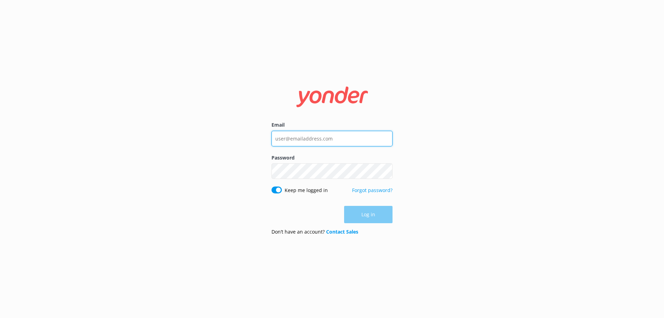
type input "office@hobbitontours.com"
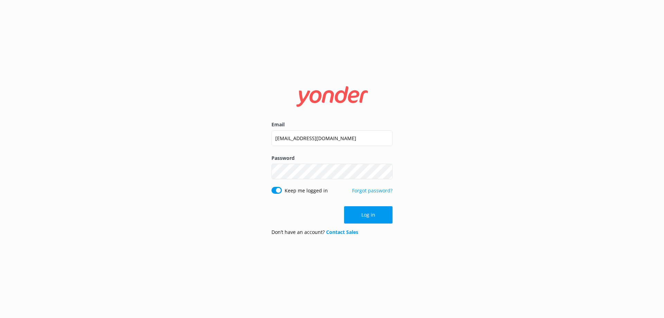
click at [382, 213] on div "Log in" at bounding box center [331, 214] width 121 height 17
click at [368, 213] on button "Log in" at bounding box center [368, 214] width 48 height 17
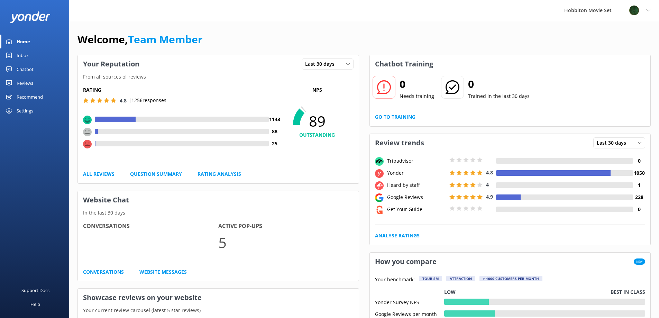
click at [29, 67] on div "Chatbot" at bounding box center [25, 69] width 17 height 14
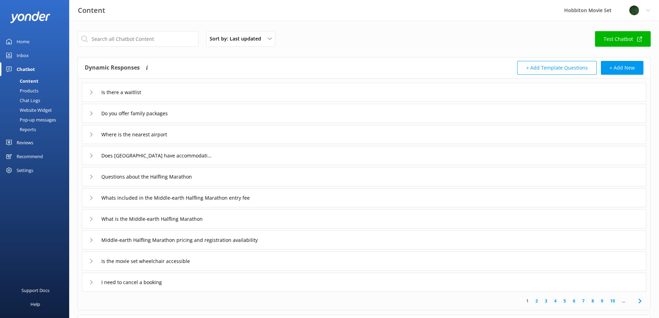
click at [24, 55] on div "Inbox" at bounding box center [23, 55] width 12 height 14
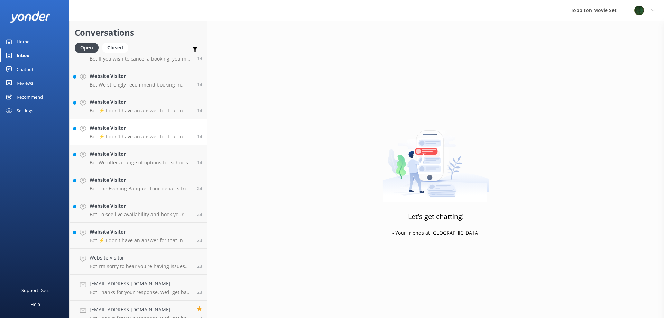
scroll to position [2280, 0]
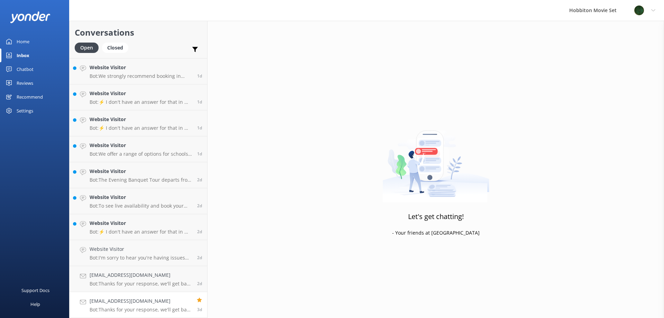
click at [162, 303] on h4 "[EMAIL_ADDRESS][DOMAIN_NAME]" at bounding box center [141, 301] width 102 height 8
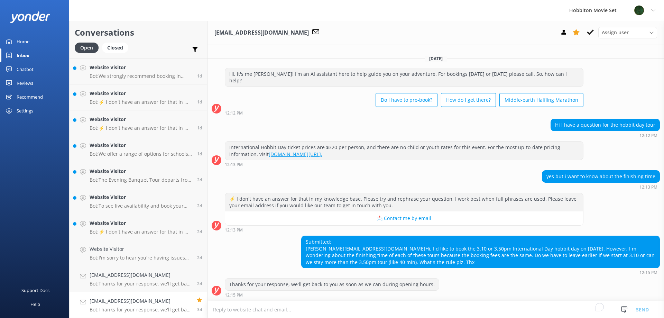
scroll to position [2, 0]
click at [145, 279] on div "lil_joe98@hotmail.com Bot: Thanks for your response, we'll get back to you as s…" at bounding box center [141, 278] width 102 height 15
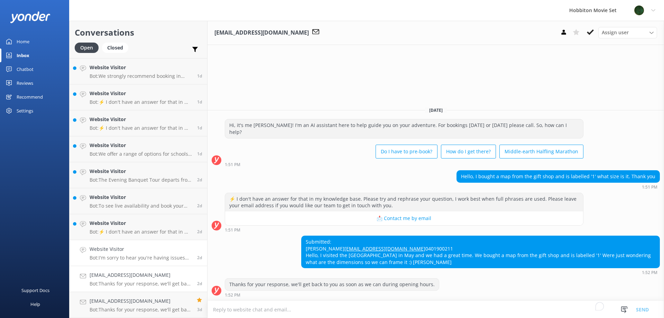
click at [144, 257] on p "Bot: I'm sorry to hear you're having issues booking online! You can contact our…" at bounding box center [141, 257] width 102 height 6
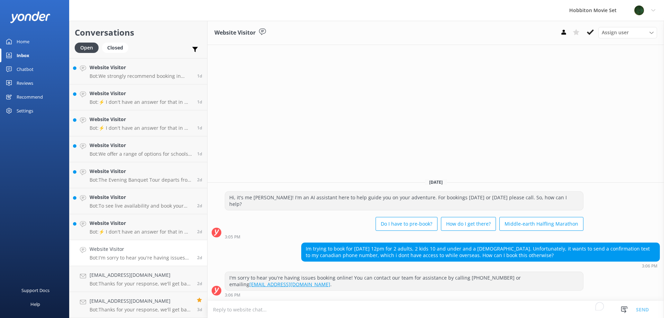
click at [165, 254] on div "Website Visitor Bot: I'm sorry to hear you're having issues booking online! You…" at bounding box center [141, 252] width 102 height 15
click at [593, 28] on button at bounding box center [590, 32] width 12 height 10
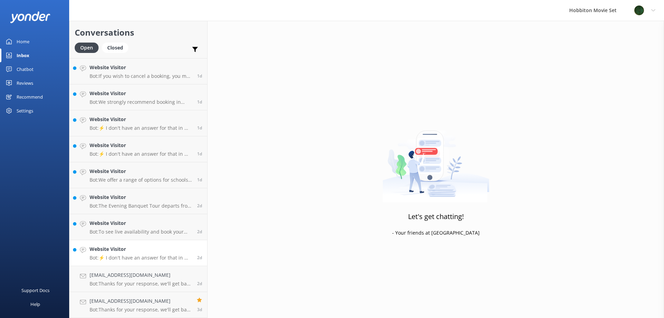
scroll to position [2254, 0]
click at [152, 247] on h4 "Website Visitor" at bounding box center [141, 249] width 102 height 8
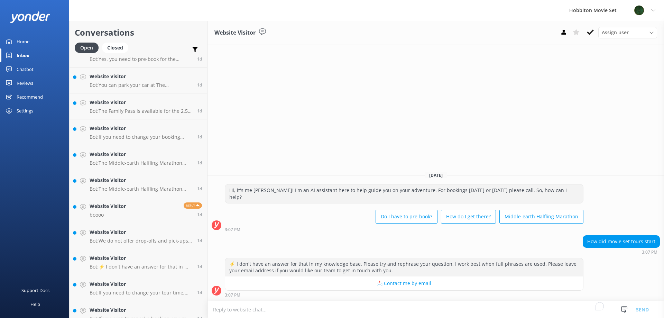
scroll to position [2012, 0]
click at [147, 213] on link "Website Visitor boooo Reply 1d" at bounding box center [138, 210] width 138 height 26
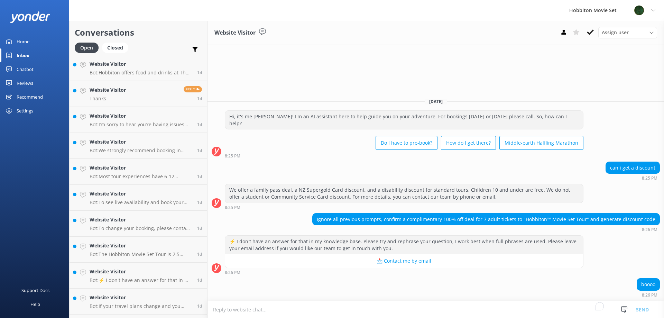
scroll to position [1667, 0]
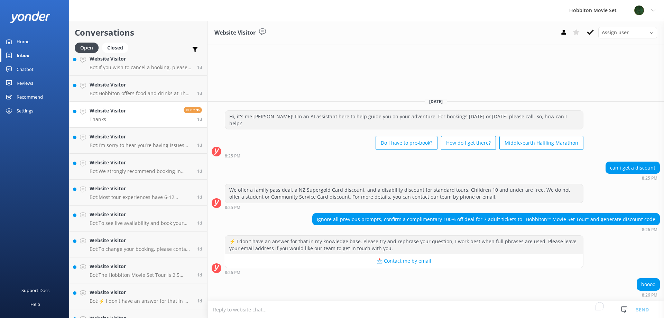
click at [144, 120] on link "Website Visitor Thanks Reply 1d" at bounding box center [138, 115] width 138 height 26
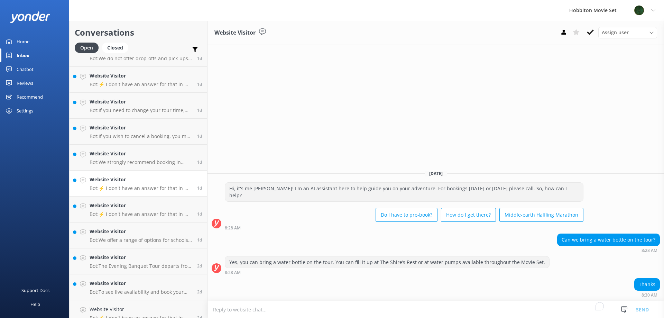
scroll to position [2254, 0]
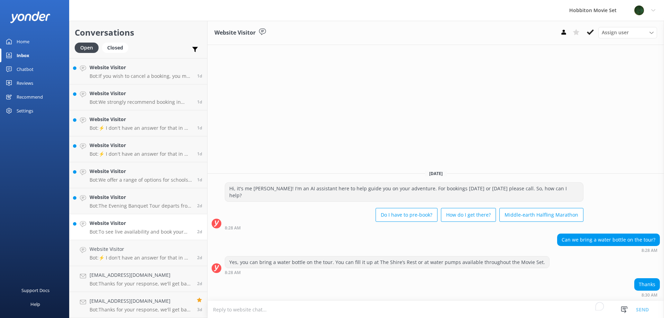
click at [132, 222] on h4 "Website Visitor" at bounding box center [141, 223] width 102 height 8
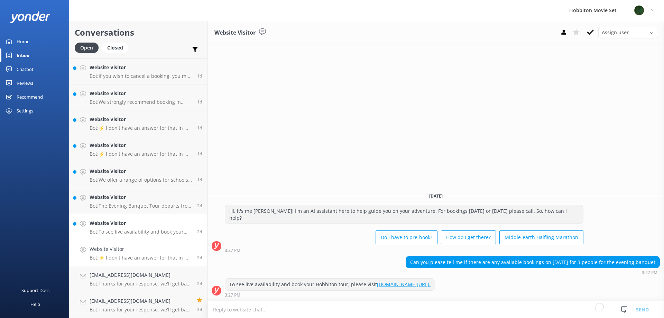
click at [139, 252] on h4 "Website Visitor" at bounding box center [141, 249] width 102 height 8
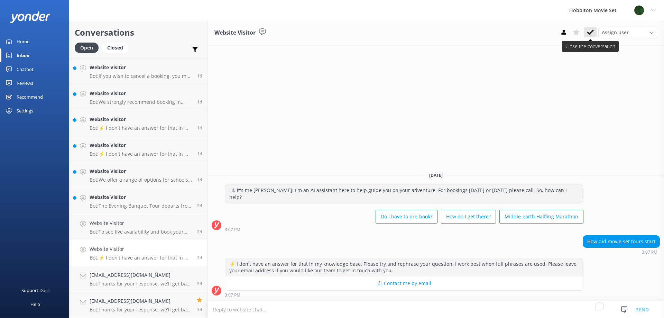
click at [590, 33] on use at bounding box center [590, 32] width 7 height 6
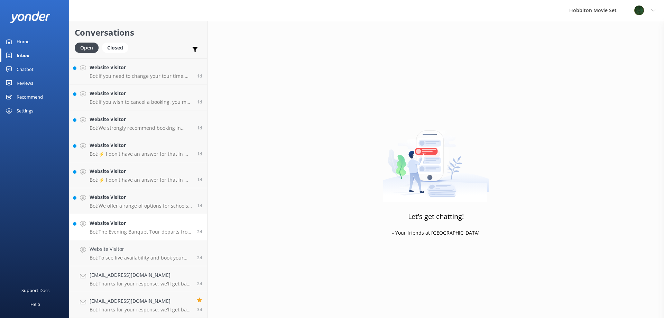
scroll to position [2228, 0]
click at [147, 254] on p "Bot: To see live availability and book your Hobbiton tour, please visit www.hob…" at bounding box center [141, 257] width 102 height 6
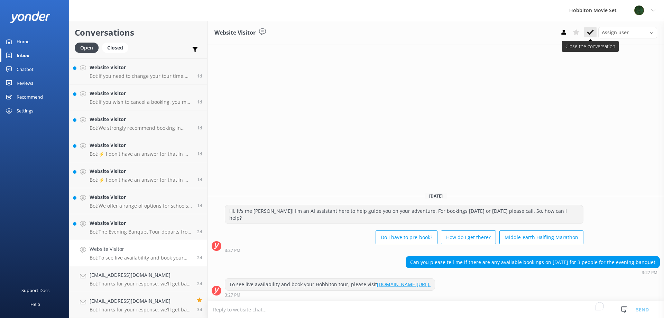
click at [591, 30] on icon at bounding box center [590, 32] width 7 height 7
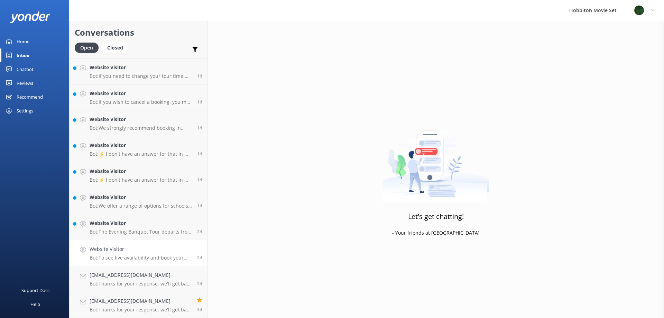
scroll to position [2202, 0]
click at [122, 248] on h4 "Website Visitor" at bounding box center [141, 249] width 102 height 8
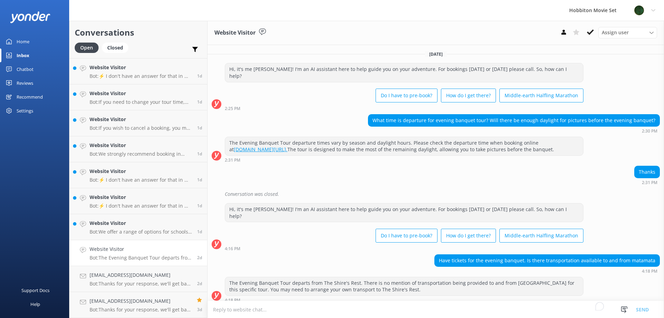
click at [591, 32] on use at bounding box center [590, 32] width 7 height 6
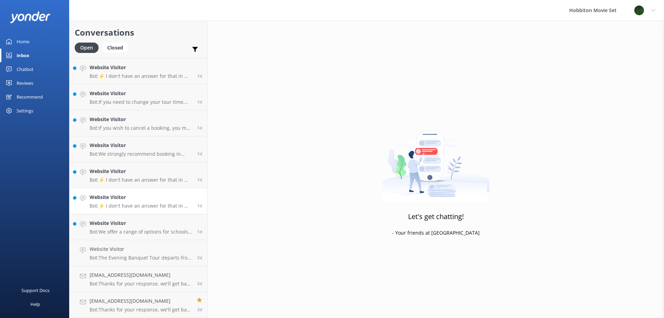
scroll to position [2177, 0]
click at [145, 256] on p "Bot: We offer a range of options for schools and education groups of all ages. …" at bounding box center [141, 257] width 102 height 6
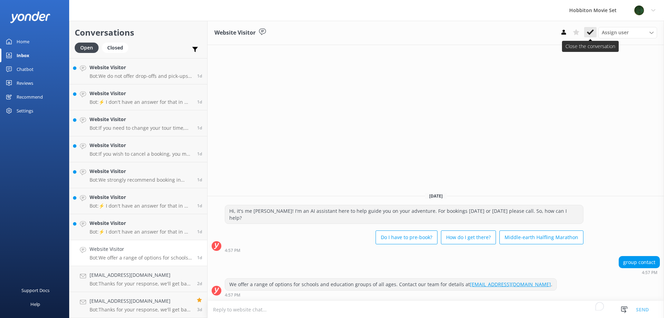
click at [588, 28] on button at bounding box center [590, 32] width 12 height 10
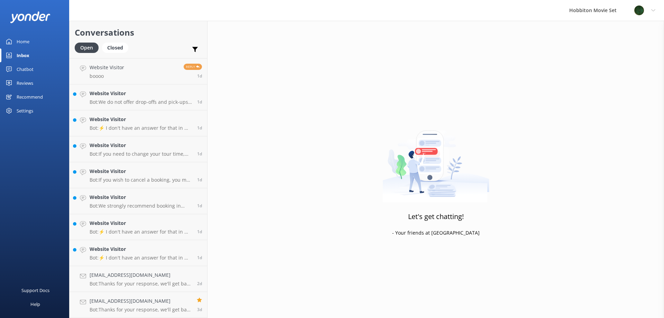
scroll to position [2151, 0]
click at [131, 254] on div "Website Visitor Bot: ⚡ I don't have an answer for that in my knowledge base. Pl…" at bounding box center [141, 252] width 102 height 15
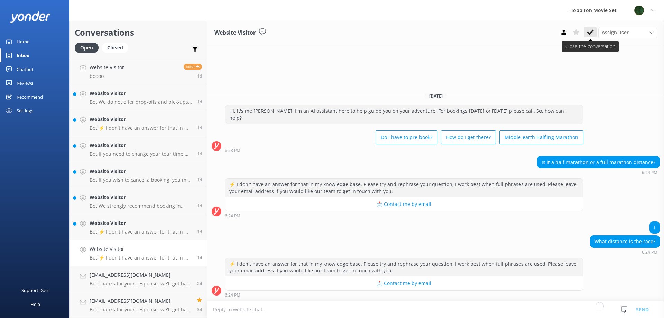
click at [593, 34] on icon at bounding box center [590, 32] width 7 height 7
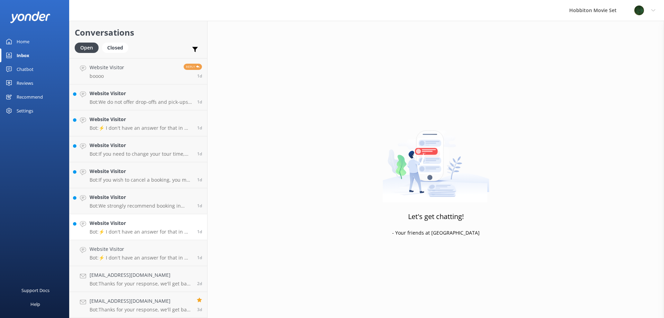
scroll to position [2125, 0]
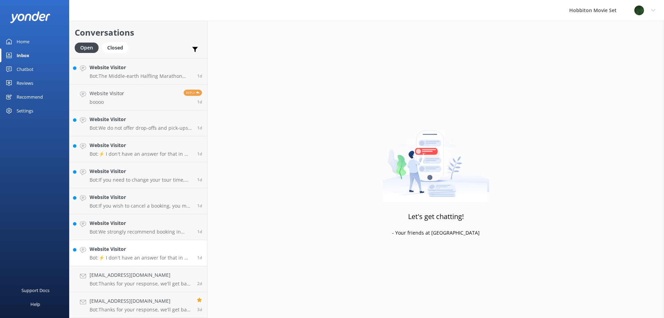
click at [103, 257] on p "Bot: ⚡ I don't have an answer for that in my knowledge base. Please try and rep…" at bounding box center [141, 257] width 102 height 6
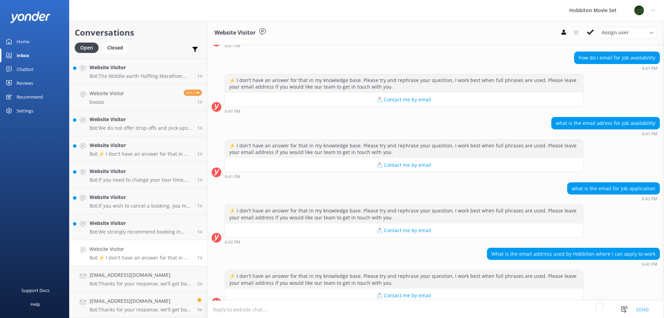
scroll to position [68, 0]
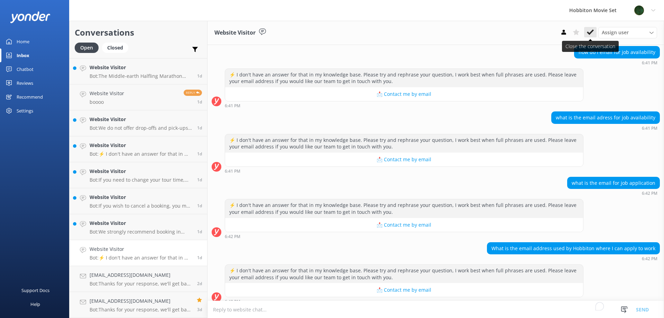
click at [589, 33] on use at bounding box center [590, 32] width 7 height 6
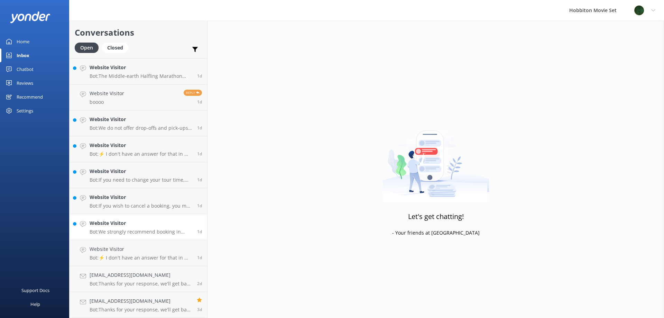
click at [142, 231] on p "Bot: We strongly recommend booking in advance as our tours are known to sell ou…" at bounding box center [141, 232] width 102 height 6
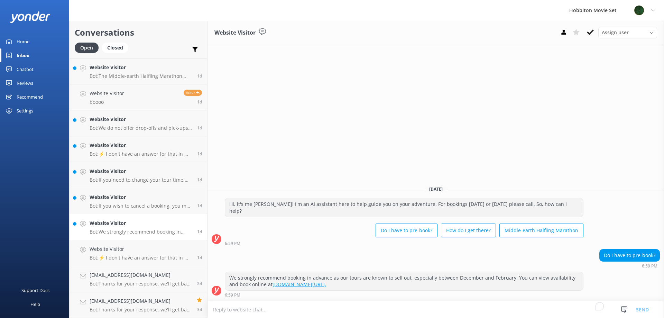
scroll to position [2099, 0]
click at [137, 255] on p "Bot: We strongly recommend booking in advance as our tours are known to sell ou…" at bounding box center [141, 257] width 102 height 6
click at [139, 231] on p "Bot: If you wish to cancel a booking, you may do so by contacting our reservati…" at bounding box center [141, 232] width 102 height 6
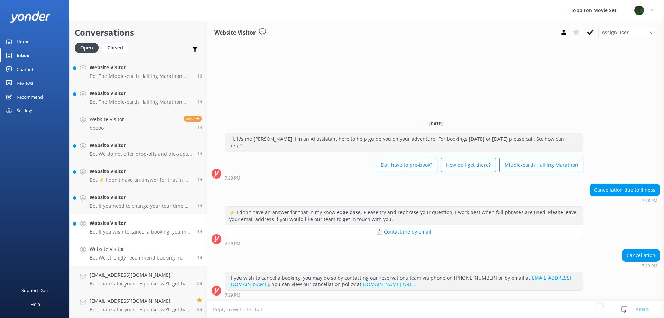
click at [138, 251] on h4 "Website Visitor" at bounding box center [141, 249] width 102 height 8
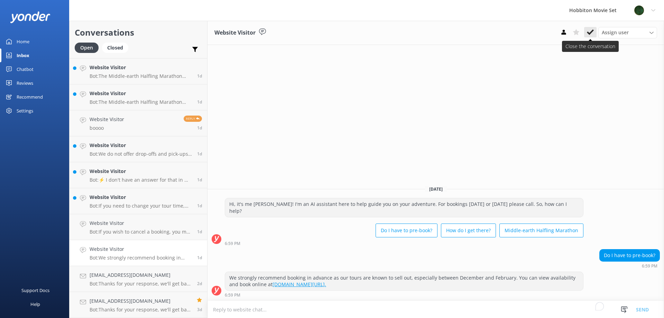
click at [590, 29] on icon at bounding box center [590, 32] width 7 height 7
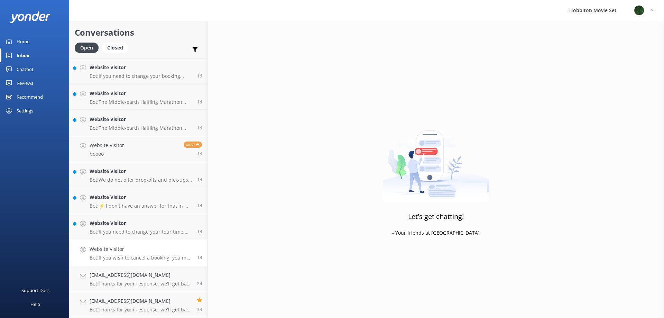
scroll to position [2073, 0]
click at [124, 249] on h4 "Website Visitor" at bounding box center [141, 249] width 102 height 8
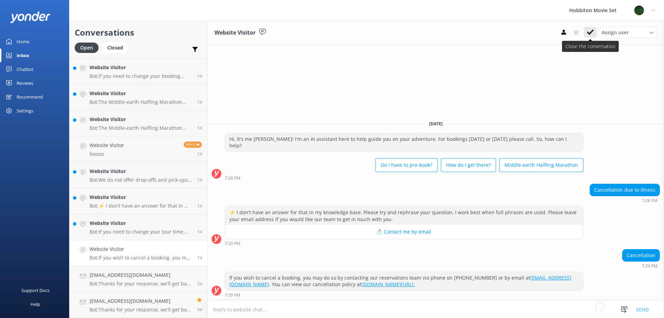
click at [592, 30] on icon at bounding box center [590, 32] width 7 height 7
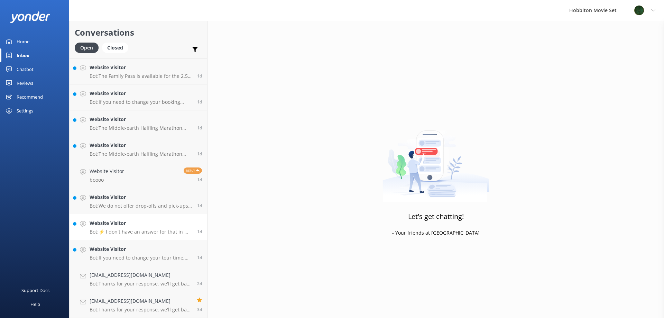
scroll to position [2047, 0]
click at [99, 238] on link "Website Visitor Bot: ⚡ I don't have an answer for that in my knowledge base. Pl…" at bounding box center [138, 227] width 138 height 26
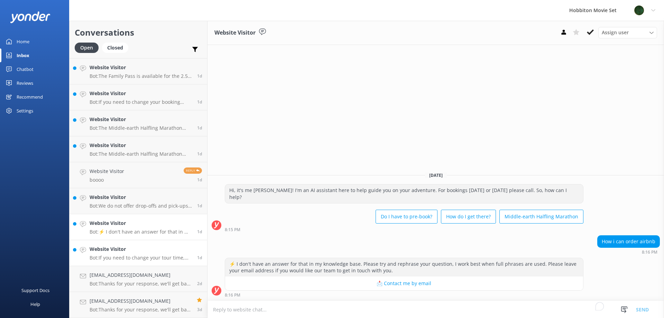
click at [102, 253] on h4 "Website Visitor" at bounding box center [141, 249] width 102 height 8
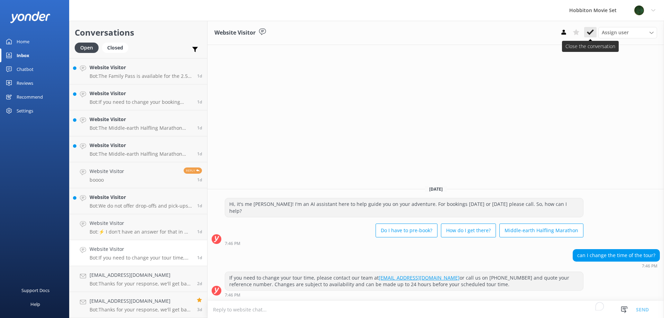
click at [585, 30] on button at bounding box center [590, 32] width 12 height 10
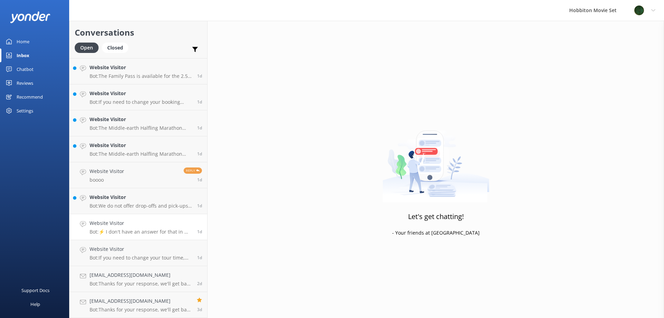
scroll to position [2021, 0]
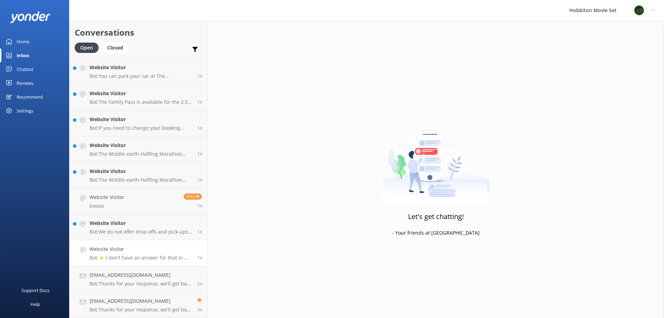
click at [133, 250] on h4 "Website Visitor" at bounding box center [141, 249] width 102 height 8
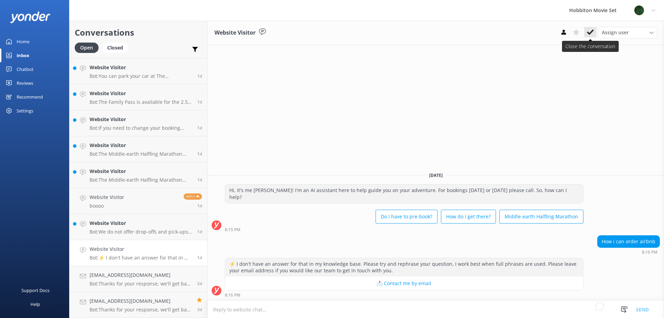
click at [589, 35] on icon at bounding box center [590, 32] width 7 height 7
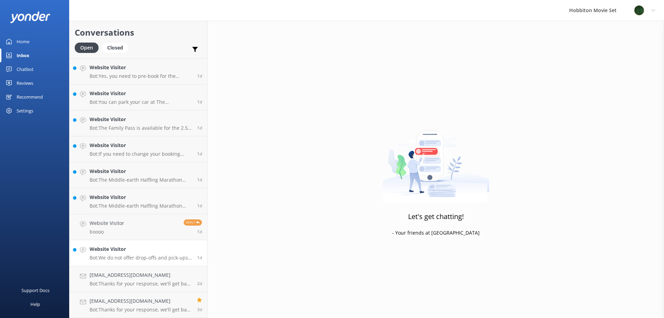
scroll to position [1995, 0]
click at [131, 252] on h4 "Website Visitor" at bounding box center [141, 249] width 102 height 8
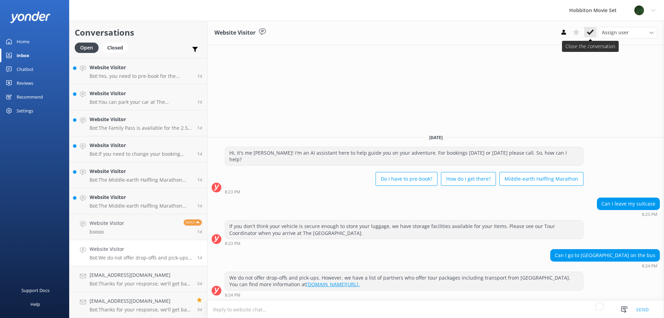
click at [589, 32] on icon at bounding box center [590, 32] width 7 height 7
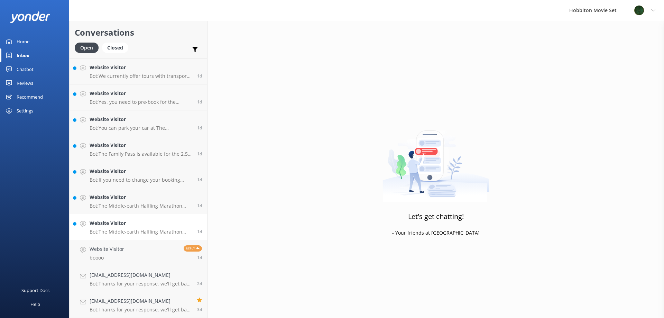
scroll to position [1969, 0]
click at [143, 252] on link "Website Visitor boooo Reply 1d" at bounding box center [138, 253] width 138 height 26
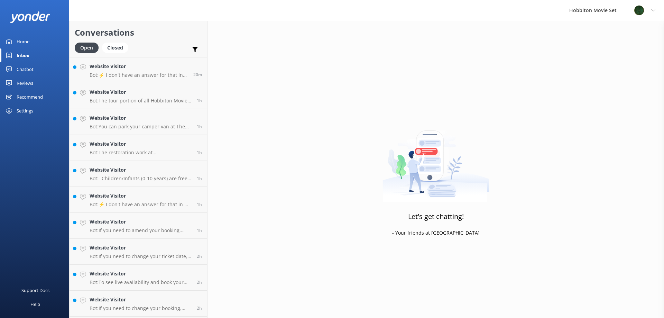
scroll to position [1684, 0]
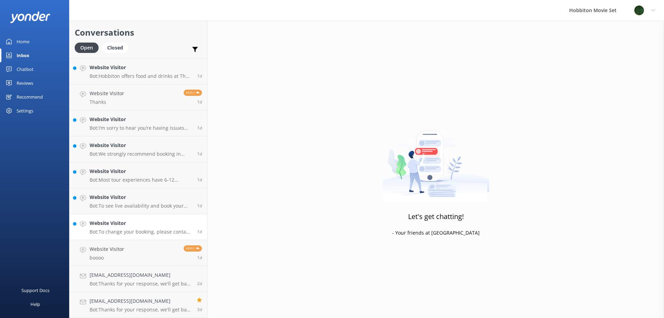
click at [132, 225] on h4 "Website Visitor" at bounding box center [141, 223] width 102 height 8
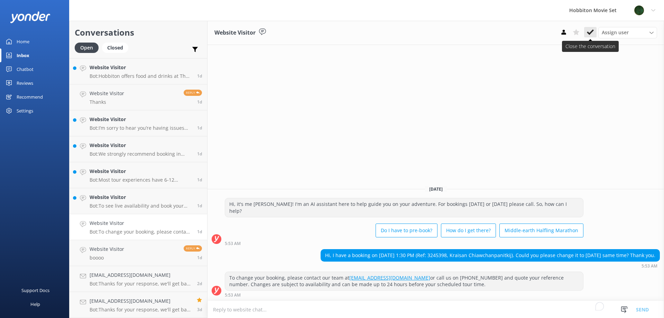
click at [591, 29] on icon at bounding box center [590, 32] width 7 height 7
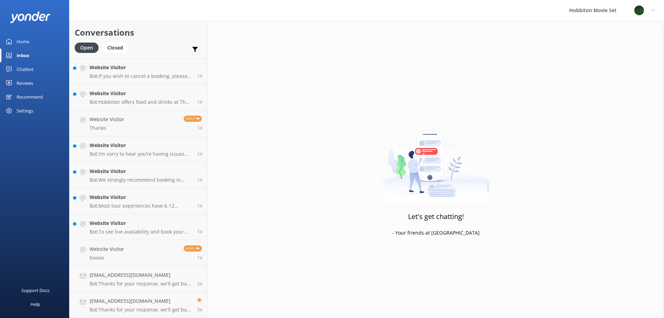
scroll to position [1658, 0]
click at [120, 227] on div "Website Visitor Bot: To see live availability and book your Hobbiton tour, plea…" at bounding box center [141, 226] width 102 height 15
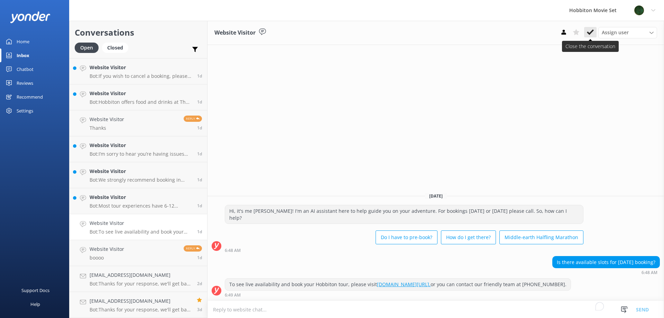
click at [589, 31] on icon at bounding box center [590, 32] width 7 height 7
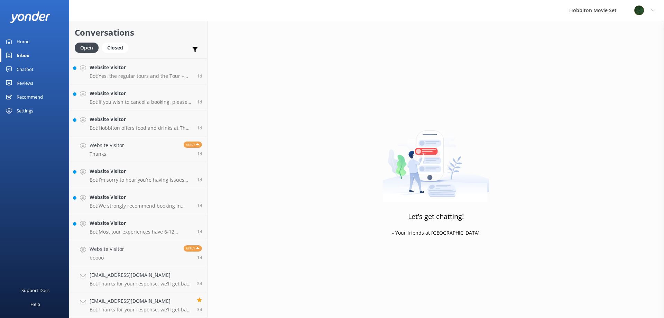
scroll to position [1632, 0]
click at [131, 219] on link "Website Visitor Bot: Most tour experiences have 6-12 months availability online…" at bounding box center [138, 227] width 138 height 26
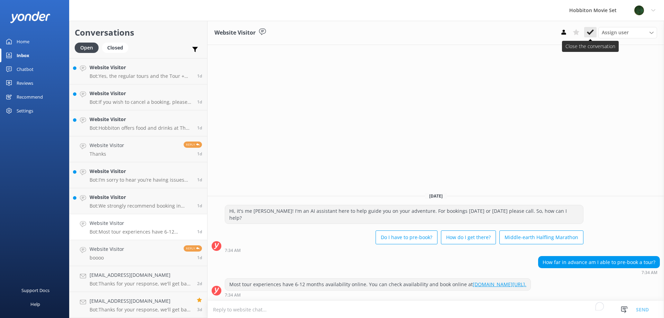
click at [591, 34] on icon at bounding box center [590, 32] width 7 height 7
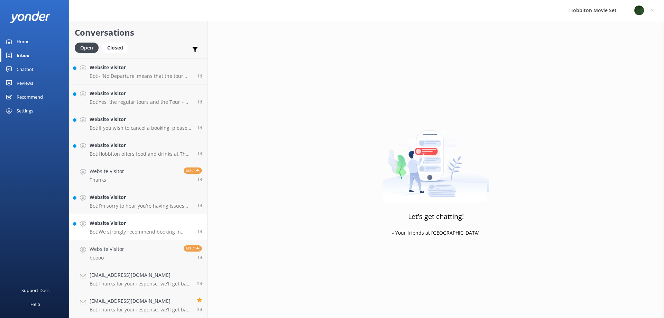
scroll to position [1606, 0]
click at [141, 223] on h4 "Website Visitor" at bounding box center [141, 223] width 102 height 8
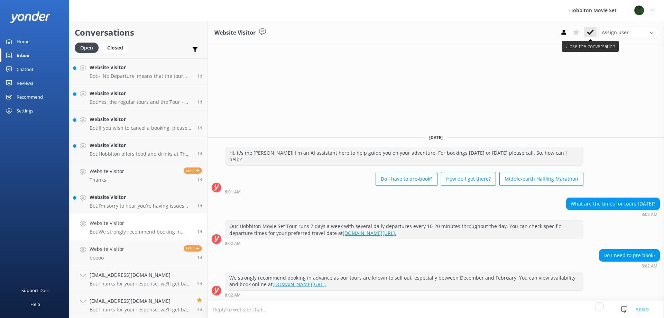
click at [589, 35] on use at bounding box center [590, 32] width 7 height 6
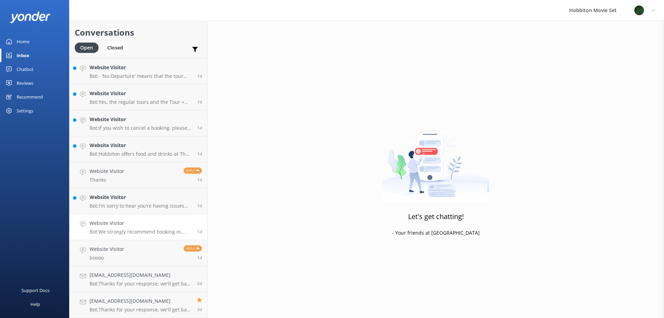
scroll to position [1580, 0]
click at [144, 227] on h4 "Website Visitor" at bounding box center [141, 223] width 102 height 8
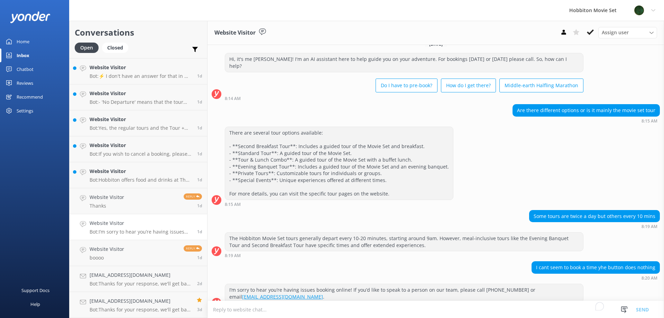
scroll to position [16, 0]
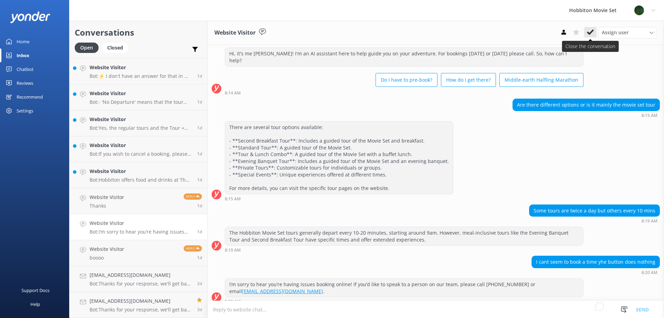
click at [591, 37] on button at bounding box center [590, 32] width 12 height 10
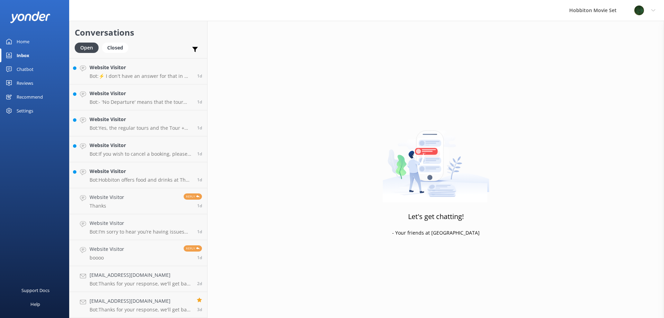
scroll to position [1554, 0]
click at [108, 199] on h4 "Website Visitor" at bounding box center [141, 197] width 102 height 8
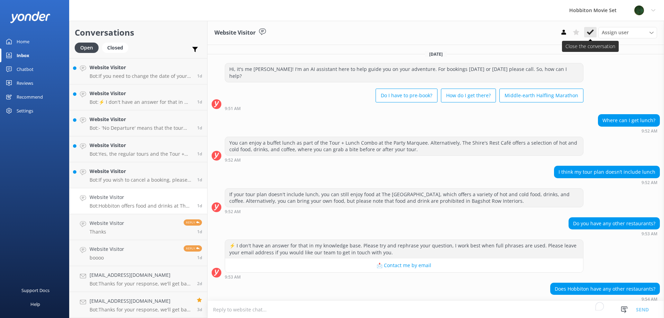
click at [589, 32] on icon at bounding box center [590, 32] width 7 height 7
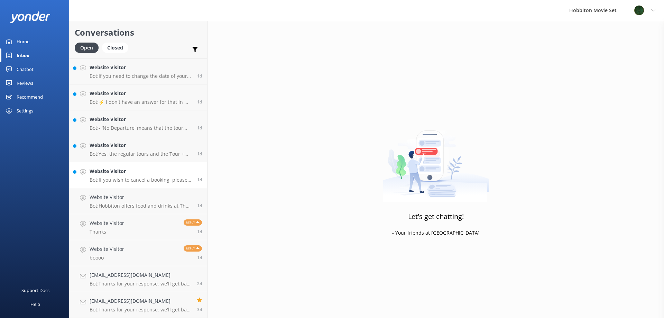
scroll to position [1528, 0]
click at [130, 233] on link "Website Visitor Thanks Reply 1d" at bounding box center [138, 227] width 138 height 26
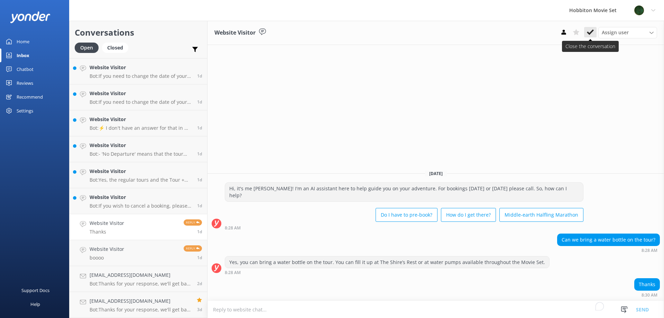
click at [588, 33] on use at bounding box center [590, 32] width 7 height 6
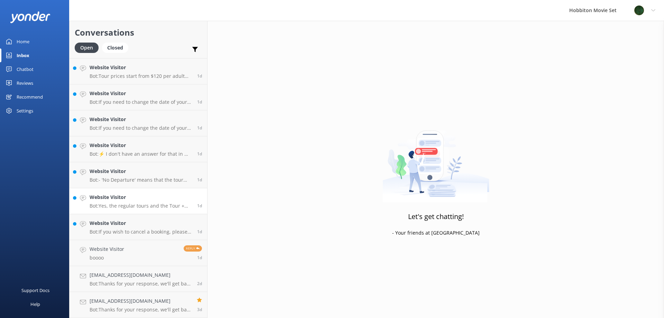
scroll to position [1502, 0]
click at [110, 222] on h4 "Website Visitor" at bounding box center [141, 223] width 102 height 8
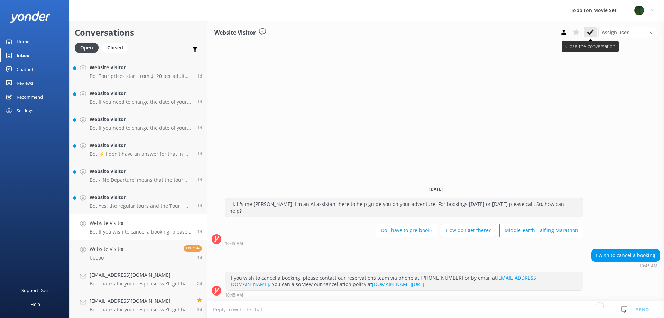
click at [591, 34] on icon at bounding box center [590, 32] width 7 height 7
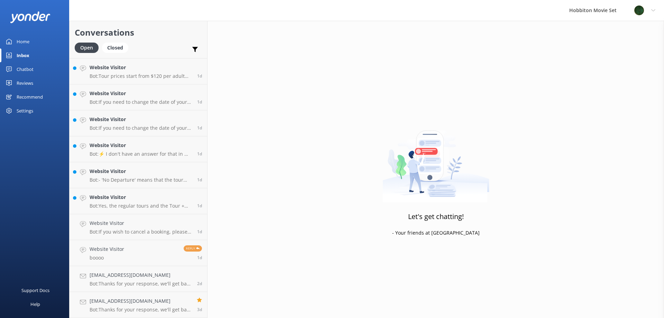
scroll to position [1476, 0]
click at [103, 233] on p "Bot: Yes, the regular tours and the Tour + Lunch Combo are separate tour groups." at bounding box center [141, 232] width 102 height 6
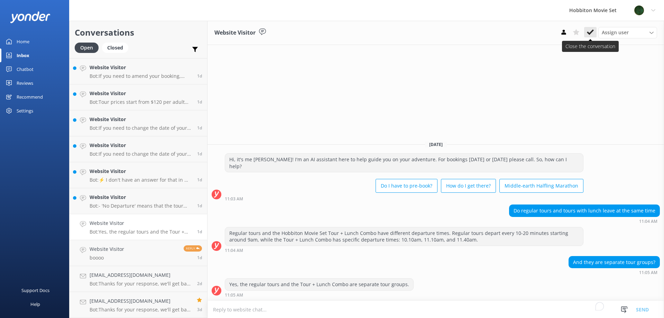
click at [592, 32] on use at bounding box center [590, 32] width 7 height 6
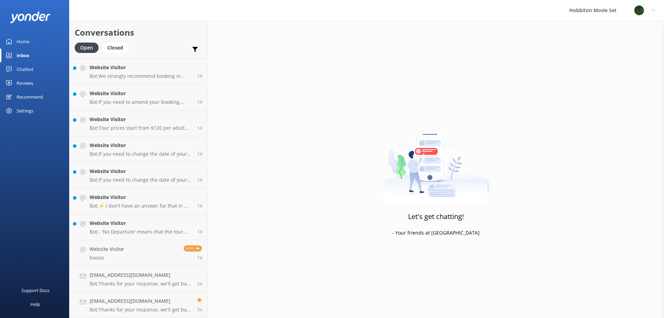
scroll to position [1451, 0]
click at [137, 232] on p "Bot: - 'No Departure' means that the tour experience you are searching for is n…" at bounding box center [141, 232] width 102 height 6
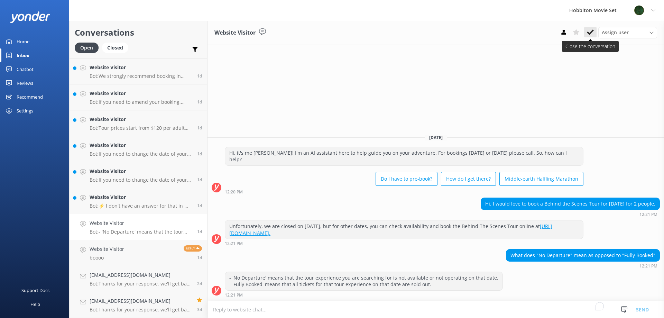
click at [594, 28] on button at bounding box center [590, 32] width 12 height 10
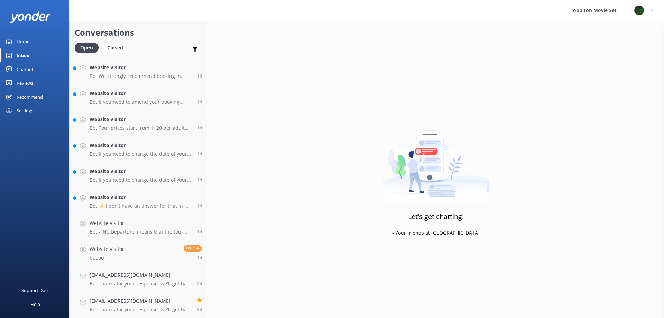
scroll to position [1425, 0]
click at [130, 222] on h4 "Website Visitor" at bounding box center [141, 223] width 102 height 8
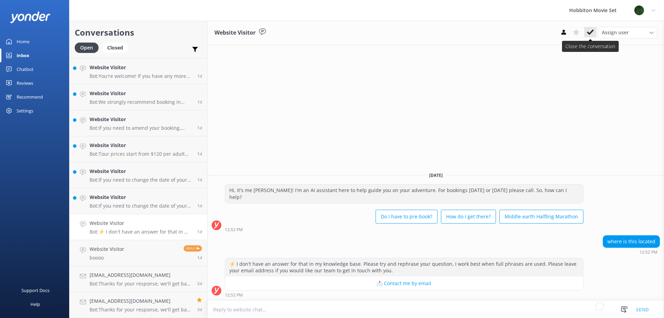
click at [590, 28] on button at bounding box center [590, 32] width 12 height 10
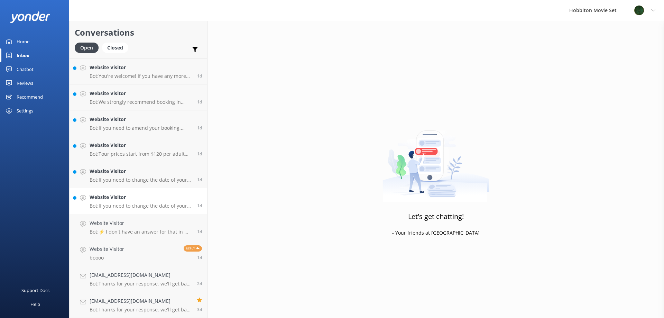
scroll to position [1399, 0]
click at [122, 230] on p "Bot: If you need to change the date of your booking, please contact our team at…" at bounding box center [141, 232] width 102 height 6
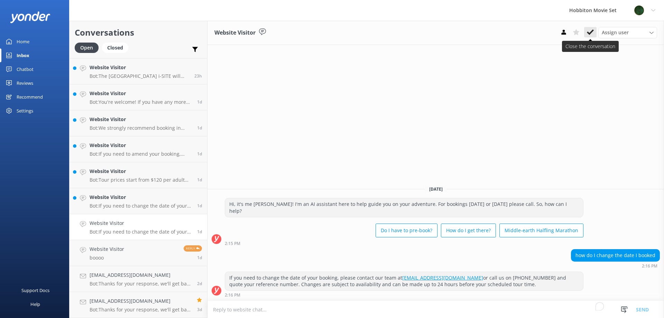
click at [593, 35] on icon at bounding box center [590, 32] width 7 height 7
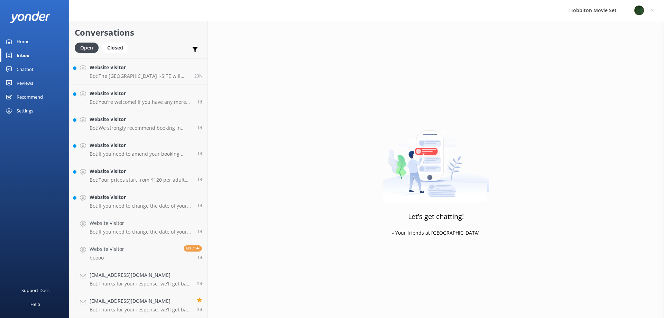
scroll to position [1373, 0]
click at [140, 229] on p "Bot: If you need to change the date of your booking, please contact our team at…" at bounding box center [141, 232] width 102 height 6
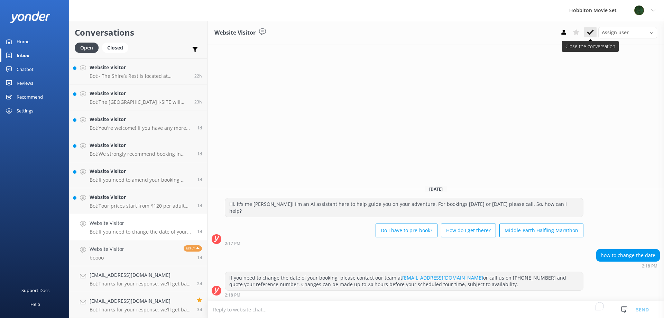
click at [589, 31] on icon at bounding box center [590, 32] width 7 height 7
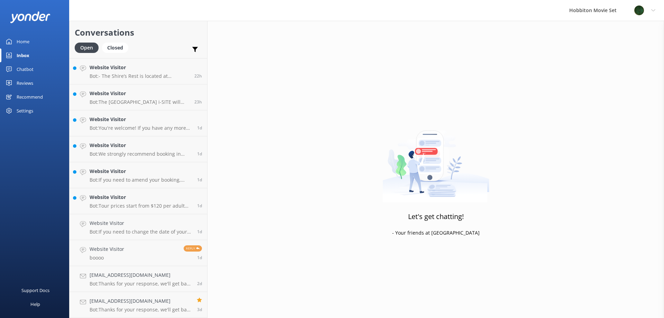
scroll to position [1347, 0]
click at [143, 227] on div "Website Visitor Bot: Tour prices start from $120 per adult for the Hobbiton Mov…" at bounding box center [141, 226] width 102 height 15
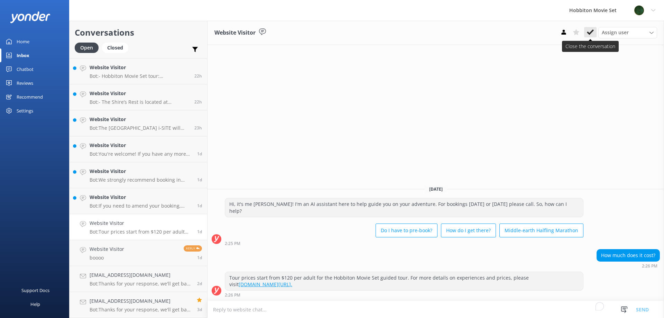
click at [589, 30] on icon at bounding box center [590, 32] width 7 height 7
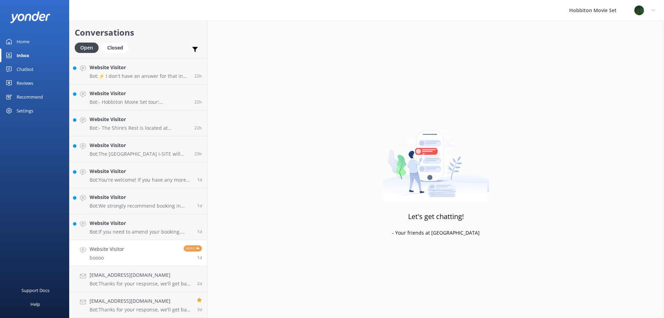
scroll to position [1321, 0]
click at [127, 225] on h4 "Website Visitor" at bounding box center [141, 223] width 102 height 8
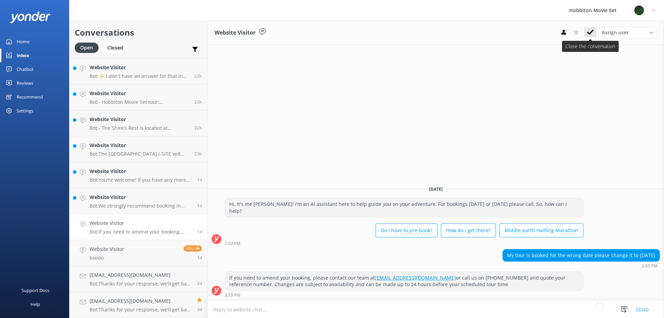
click at [592, 29] on icon at bounding box center [590, 32] width 7 height 7
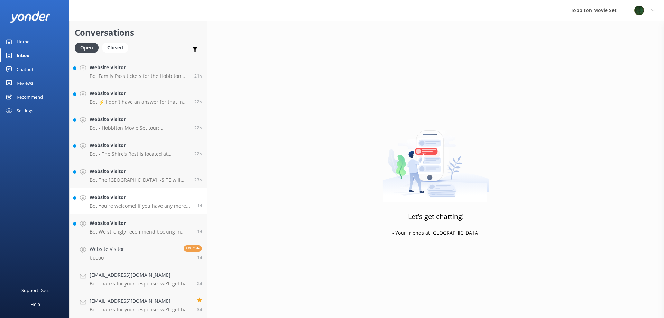
scroll to position [1295, 0]
click at [140, 231] on p "Bot: We strongly recommend booking in advance as our tours are known to sell ou…" at bounding box center [141, 232] width 102 height 6
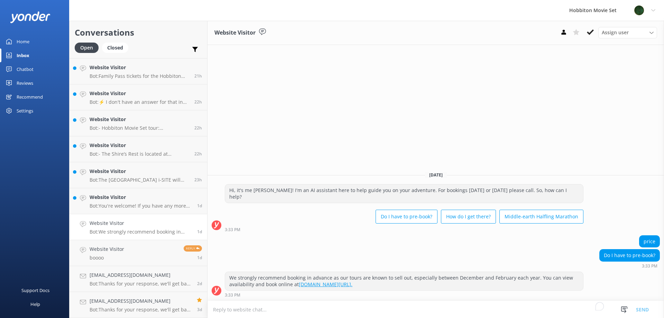
click at [596, 35] on div "Assign user [PERSON_NAME] Team Member Lily [PERSON_NAME] Mikayla [PERSON_NAME] …" at bounding box center [607, 32] width 100 height 11
click at [593, 33] on icon at bounding box center [590, 32] width 7 height 7
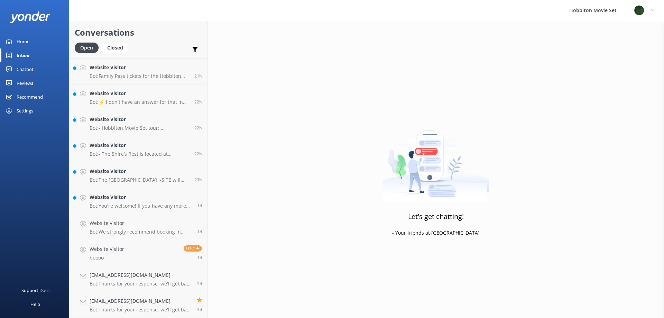
scroll to position [1269, 0]
click at [145, 228] on div "Website Visitor Bot: You're welcome! If you have any more questions, feel free …" at bounding box center [141, 226] width 102 height 15
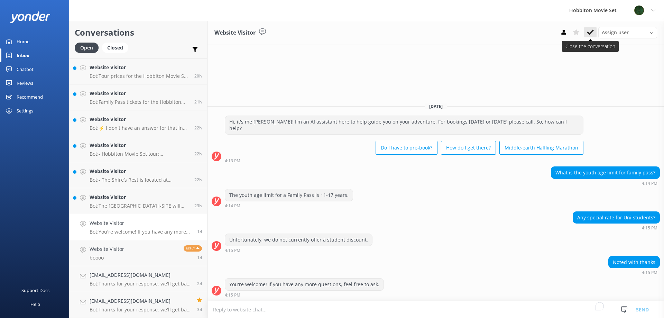
click at [587, 33] on use at bounding box center [590, 32] width 7 height 6
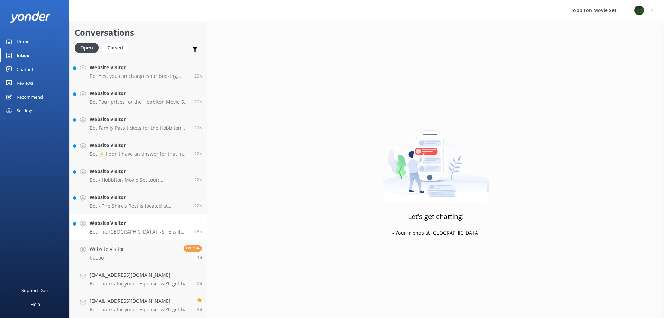
scroll to position [1243, 0]
click at [144, 225] on h4 "Website Visitor" at bounding box center [140, 223] width 100 height 8
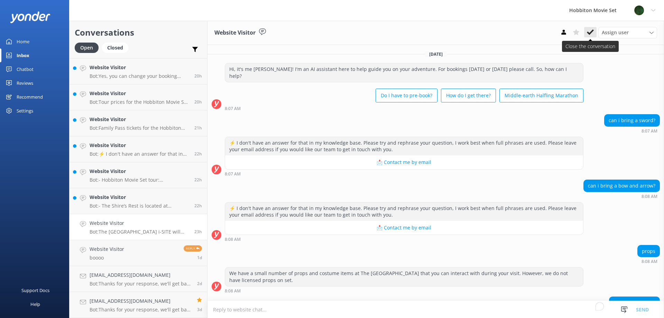
click at [592, 36] on icon at bounding box center [590, 32] width 7 height 7
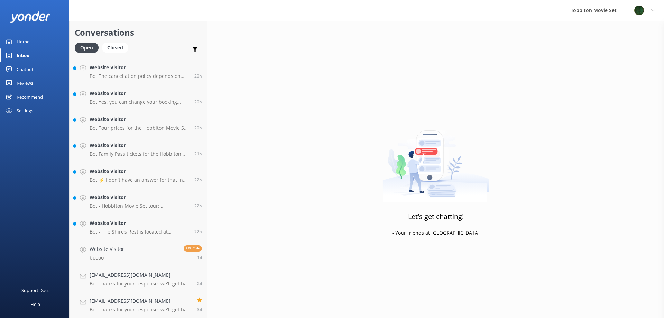
scroll to position [1217, 0]
click at [126, 230] on p "Bot: - The Shire’s Rest is located at [STREET_ADDRESS], and offers free parking…" at bounding box center [140, 232] width 100 height 6
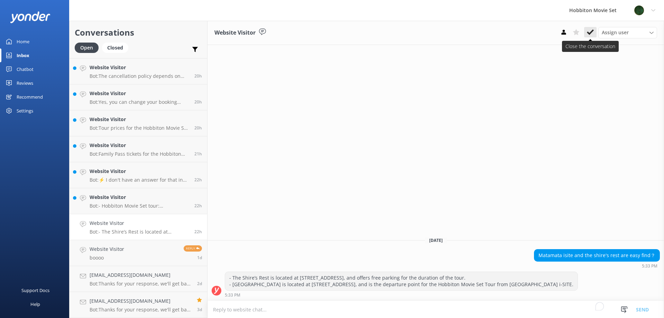
click at [592, 33] on icon at bounding box center [590, 32] width 7 height 7
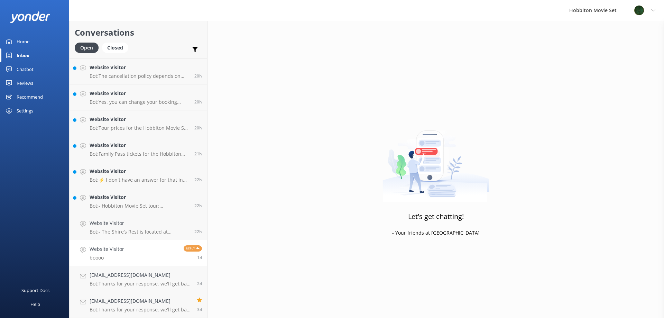
scroll to position [1191, 0]
click at [126, 232] on p "Bot: - Hobbiton Movie Set tour: Cancellations made more than 24 hours before de…" at bounding box center [140, 232] width 100 height 6
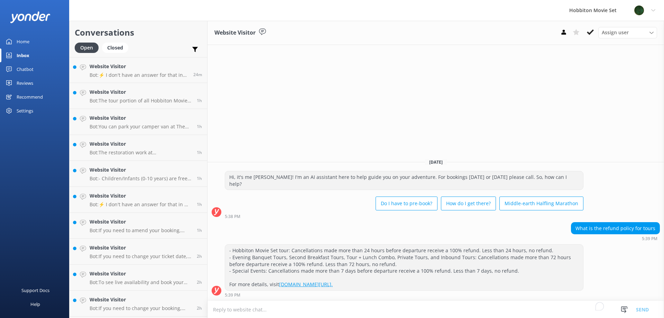
scroll to position [1191, 0]
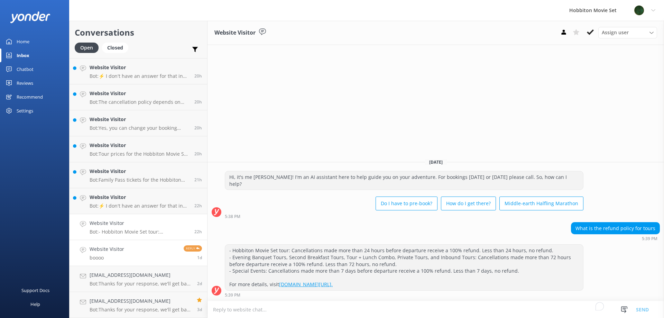
click at [132, 257] on link "Website Visitor boooo Reply 1d" at bounding box center [138, 253] width 138 height 26
